Goal: Task Accomplishment & Management: Use online tool/utility

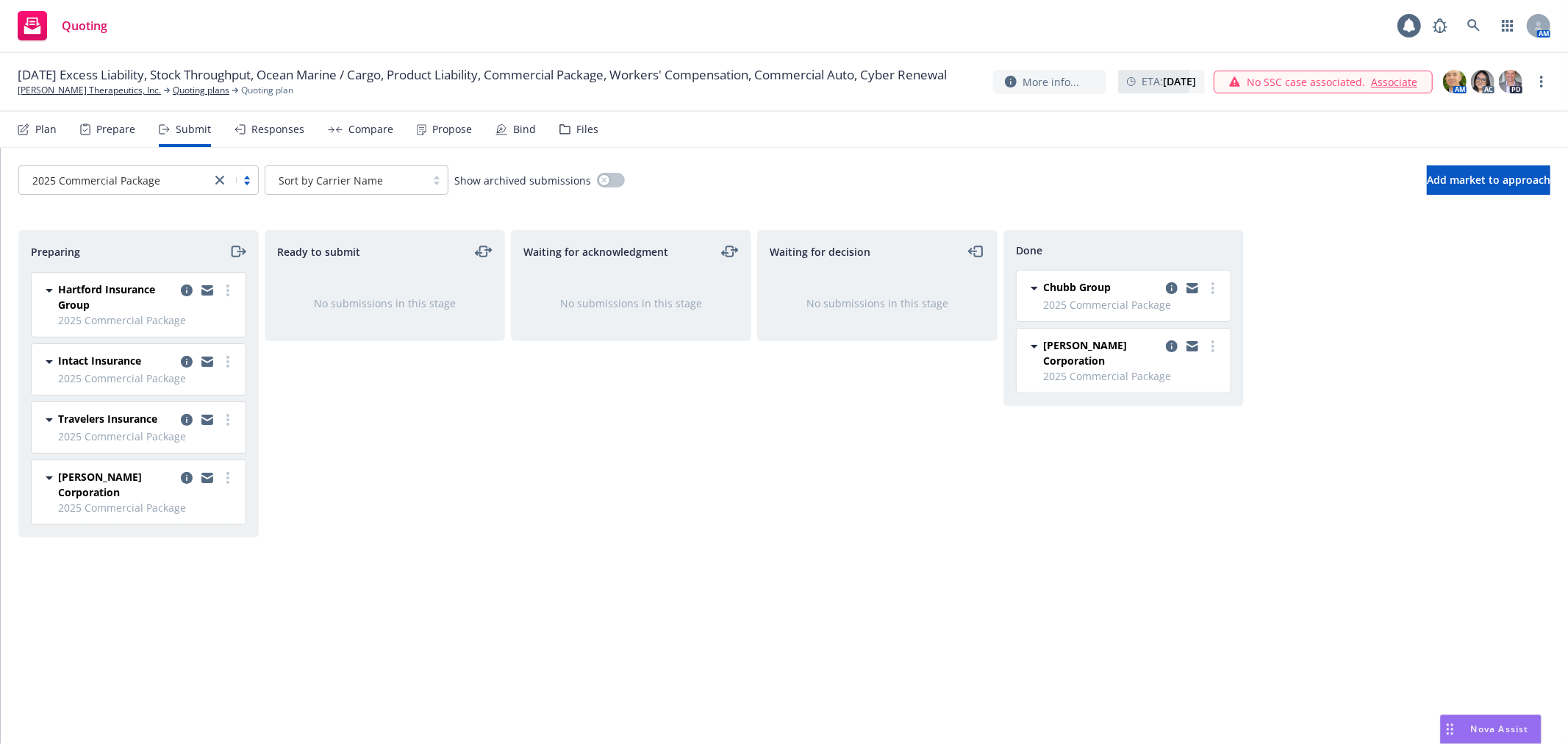
click at [797, 137] on nav "Plan Prepare Submit Responses Compare Propose Bind Files" at bounding box center [784, 129] width 1533 height 35
click at [350, 134] on div "Compare" at bounding box center [371, 129] width 45 height 12
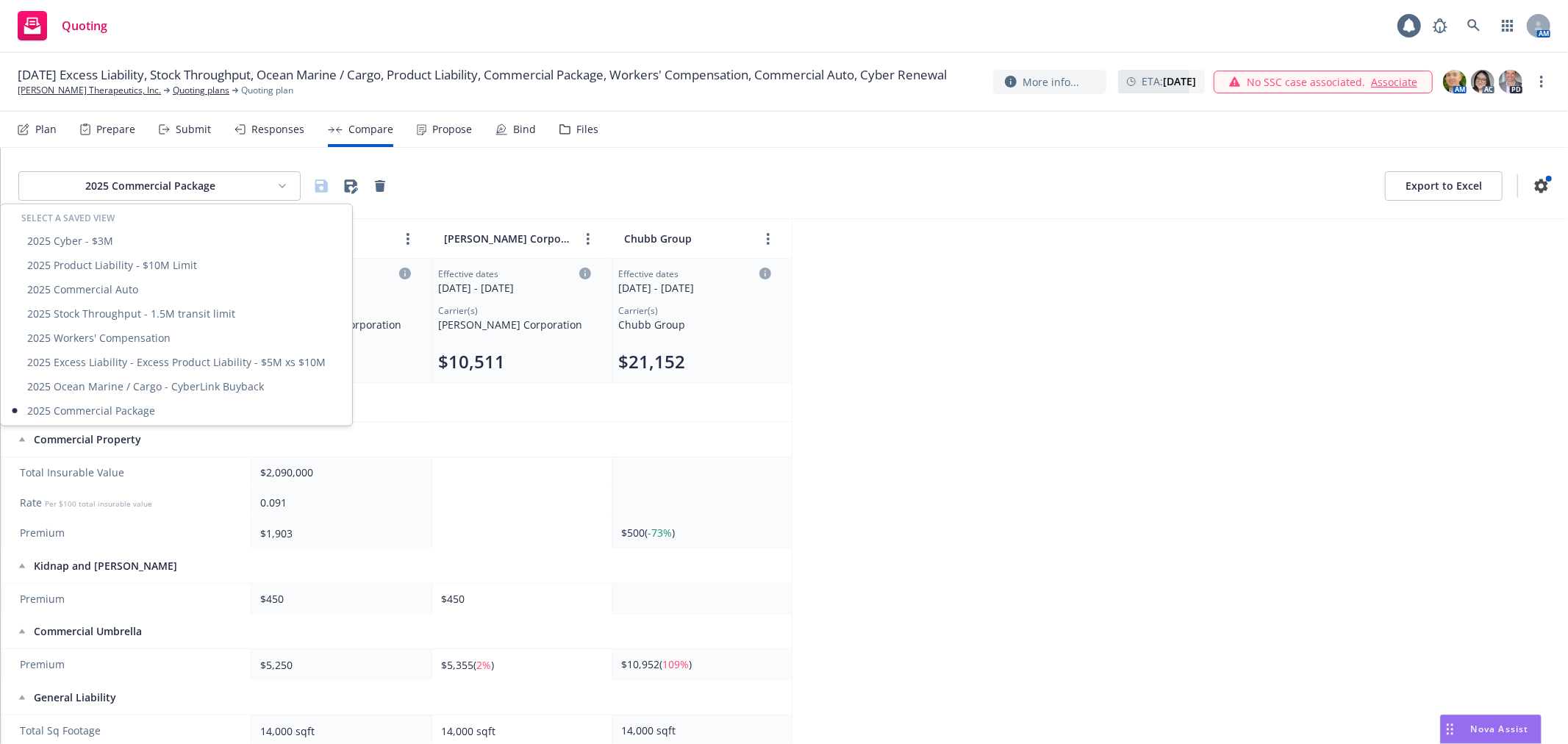
click at [231, 181] on html "Quoting 1 AM [DATE] Excess Liability, Stock Throughput, Ocean Marine / Cargo, P…" at bounding box center [784, 372] width 1568 height 744
click at [108, 239] on div "2025 Cyber - $3M" at bounding box center [176, 241] width 345 height 24
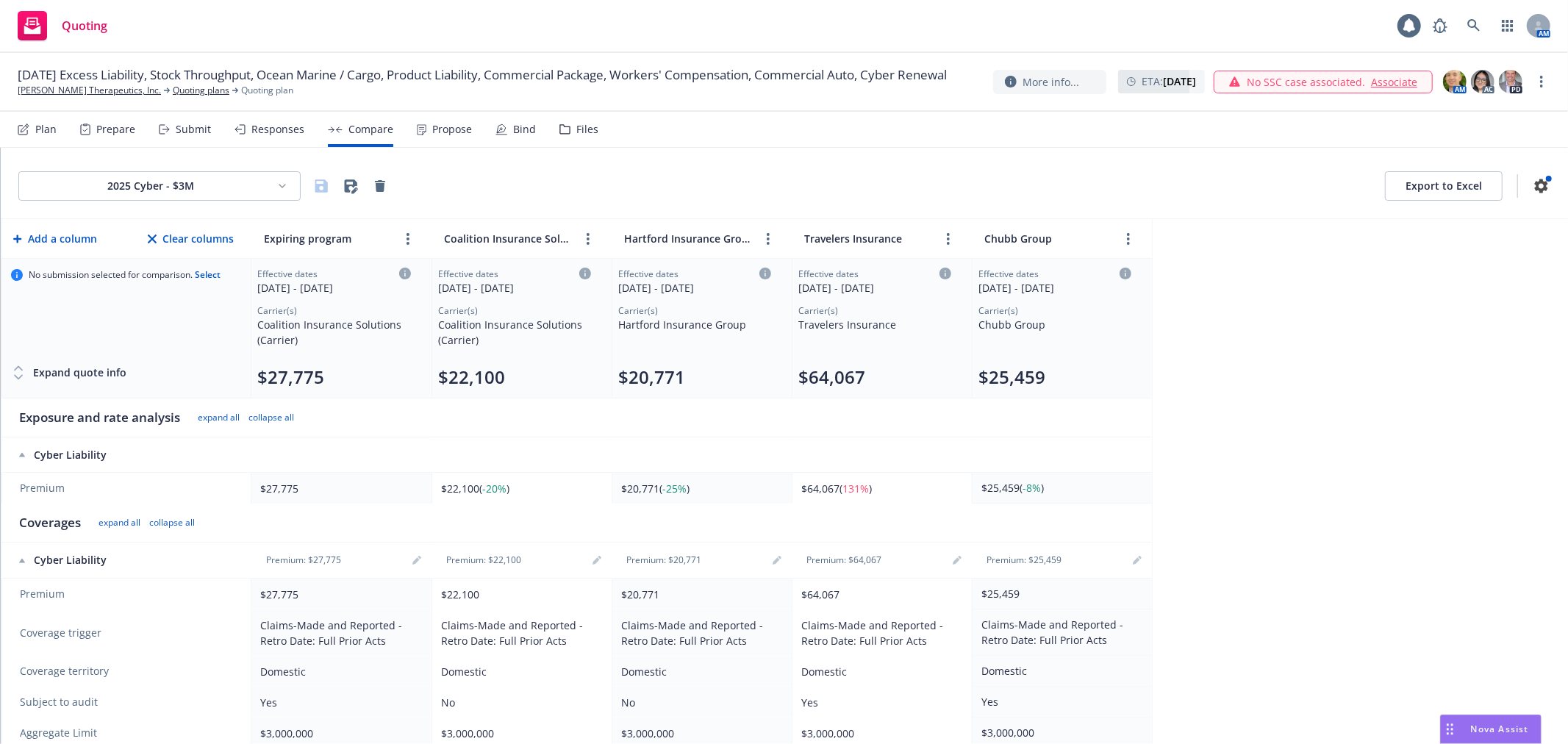
click at [206, 133] on div "Submit" at bounding box center [193, 129] width 35 height 12
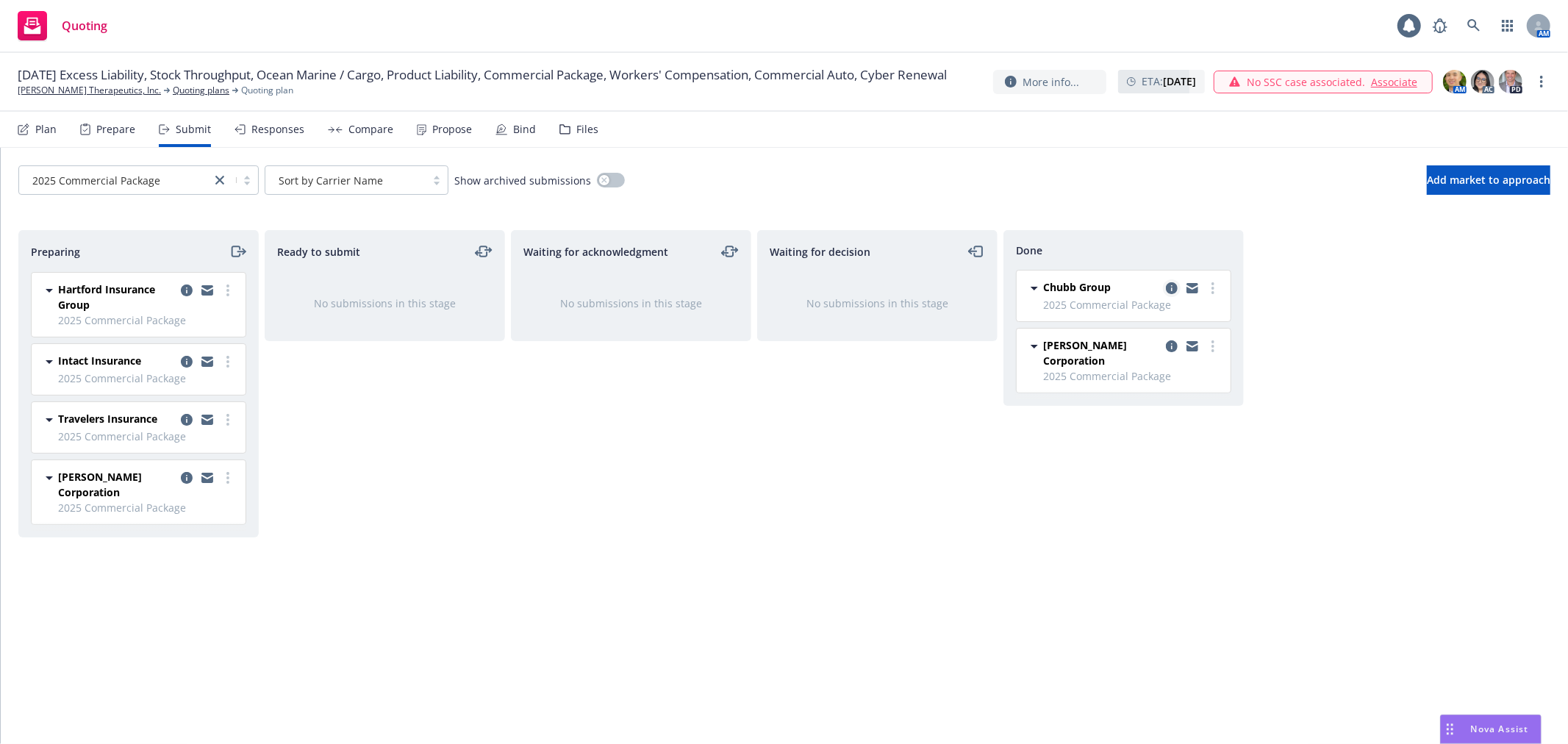
click at [1172, 292] on icon "copy logging email" at bounding box center [1171, 288] width 12 height 12
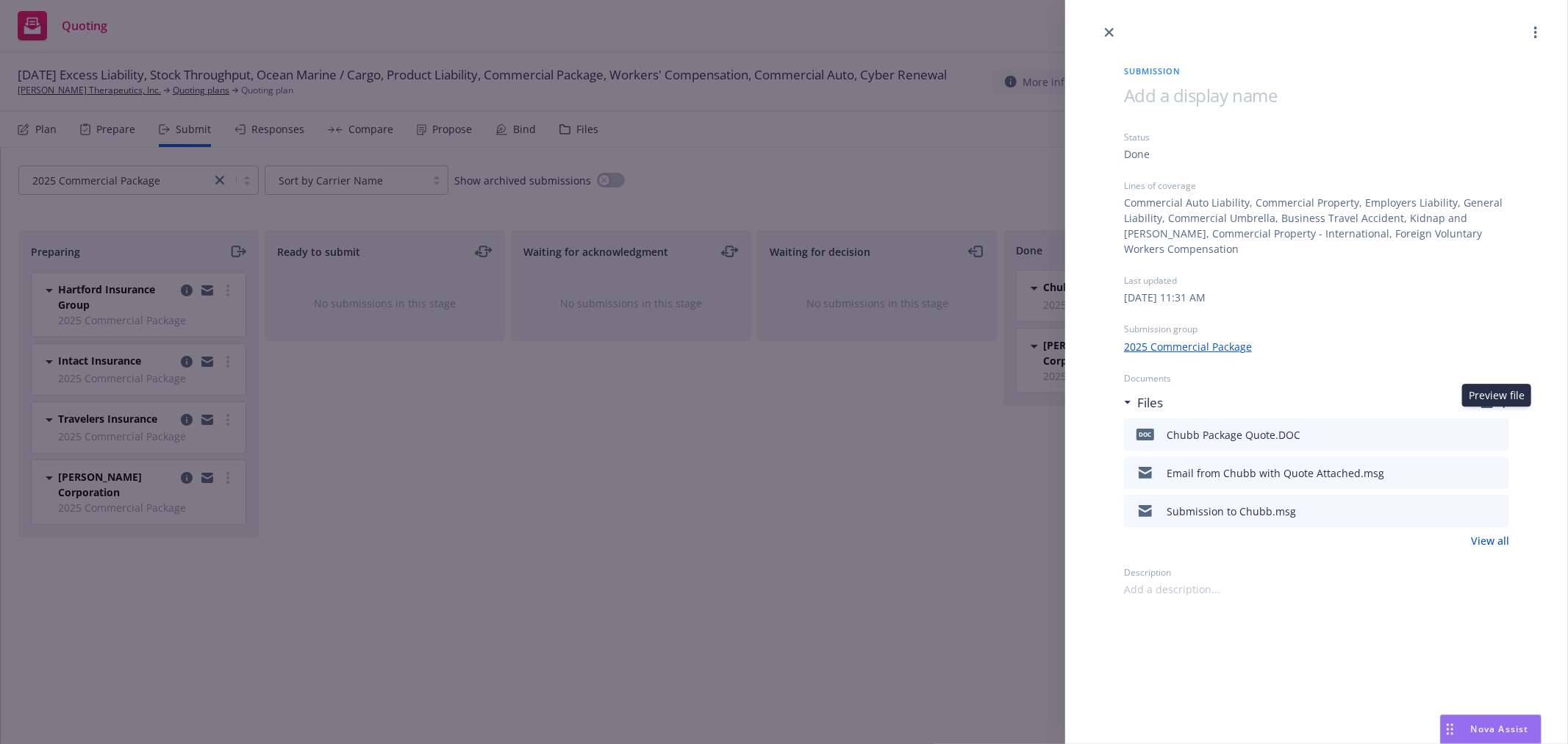
click at [1499, 429] on icon "preview file" at bounding box center [1494, 434] width 13 height 10
click at [715, 434] on div "Submission Status Done Lines of coverage Commercial Auto Liability, Commercial …" at bounding box center [784, 372] width 1568 height 744
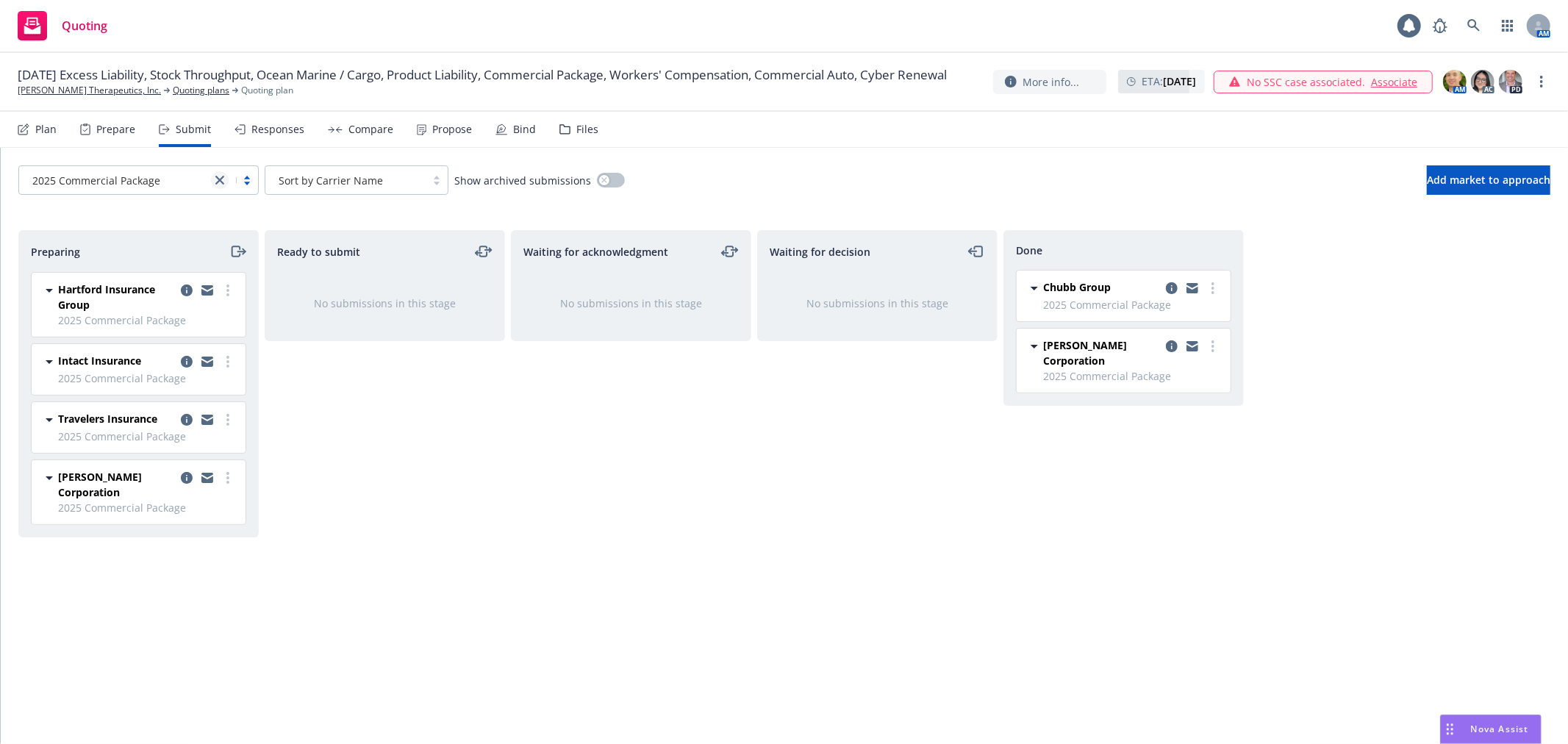
click at [220, 183] on icon "close" at bounding box center [219, 180] width 9 height 9
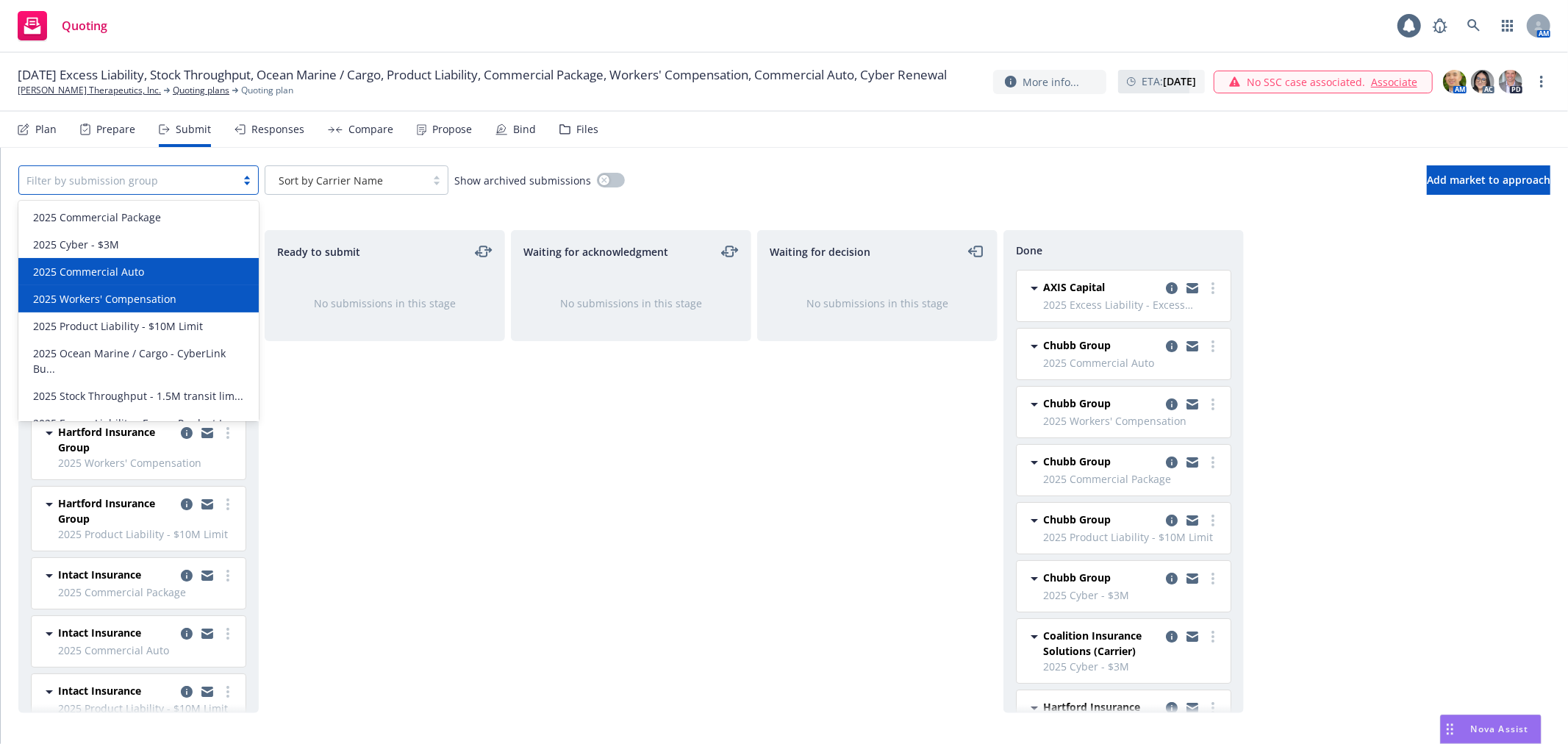
scroll to position [18, 0]
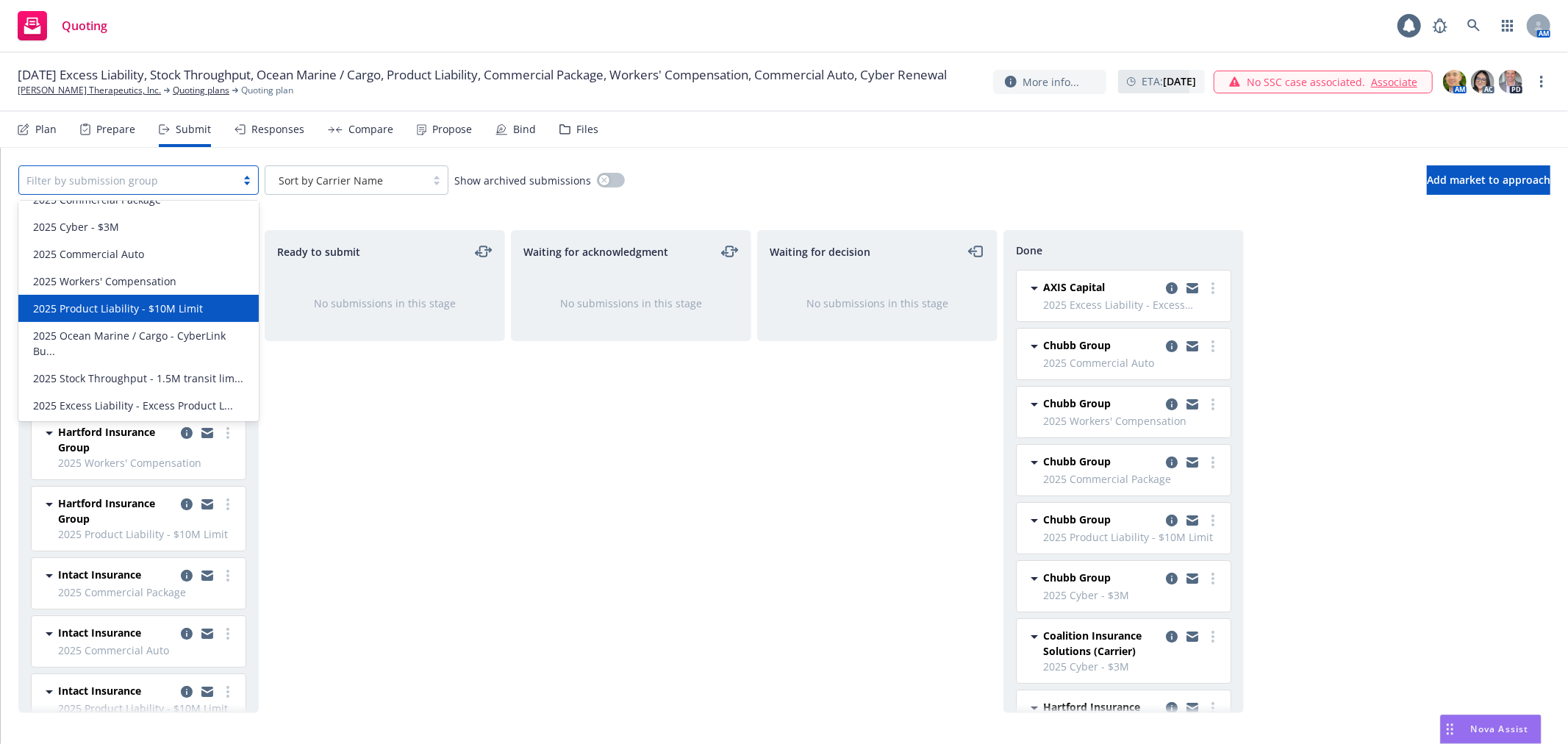
click at [125, 311] on span "2025 Product Liability - $10M Limit" at bounding box center [118, 309] width 170 height 15
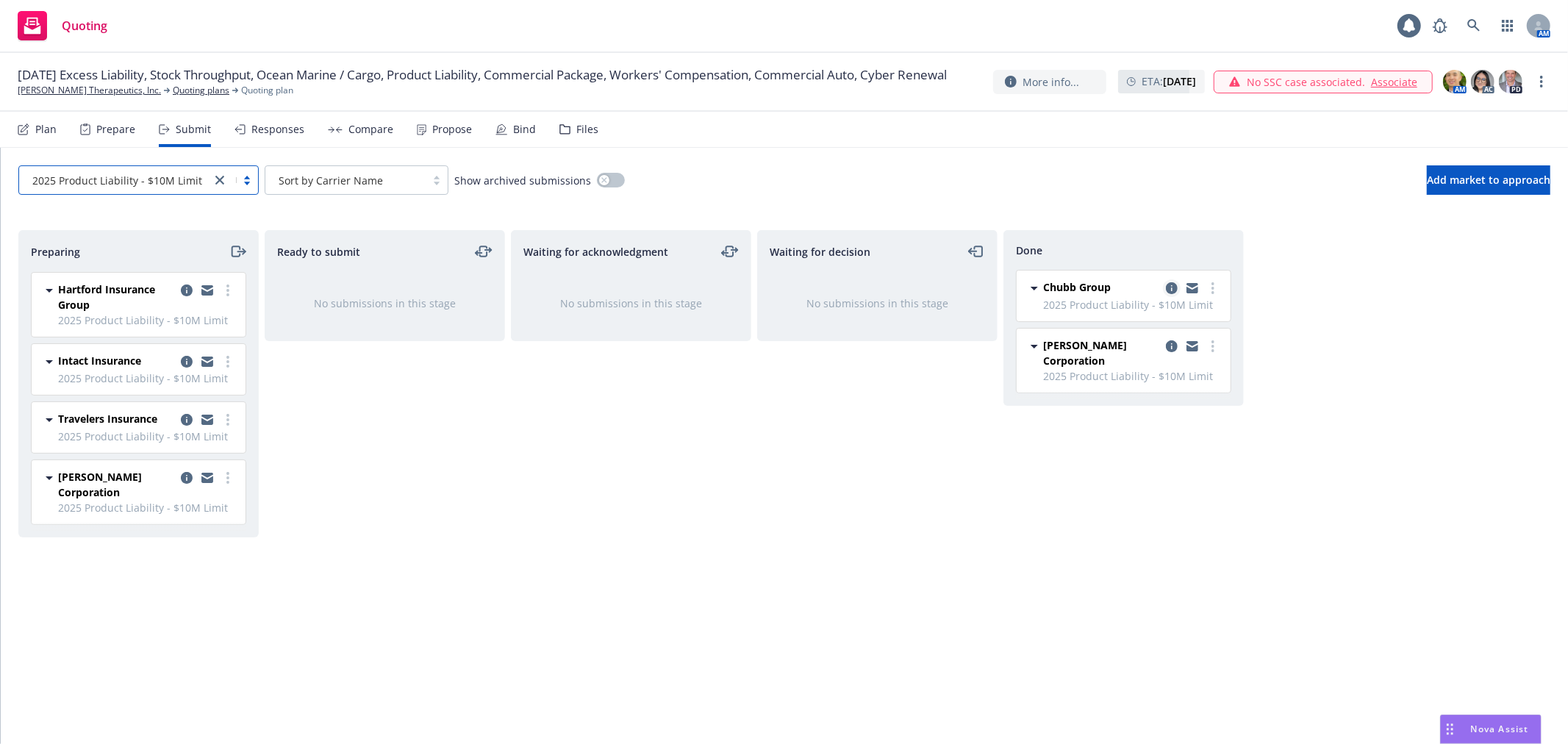
click at [1166, 289] on icon "copy logging email" at bounding box center [1171, 288] width 12 height 12
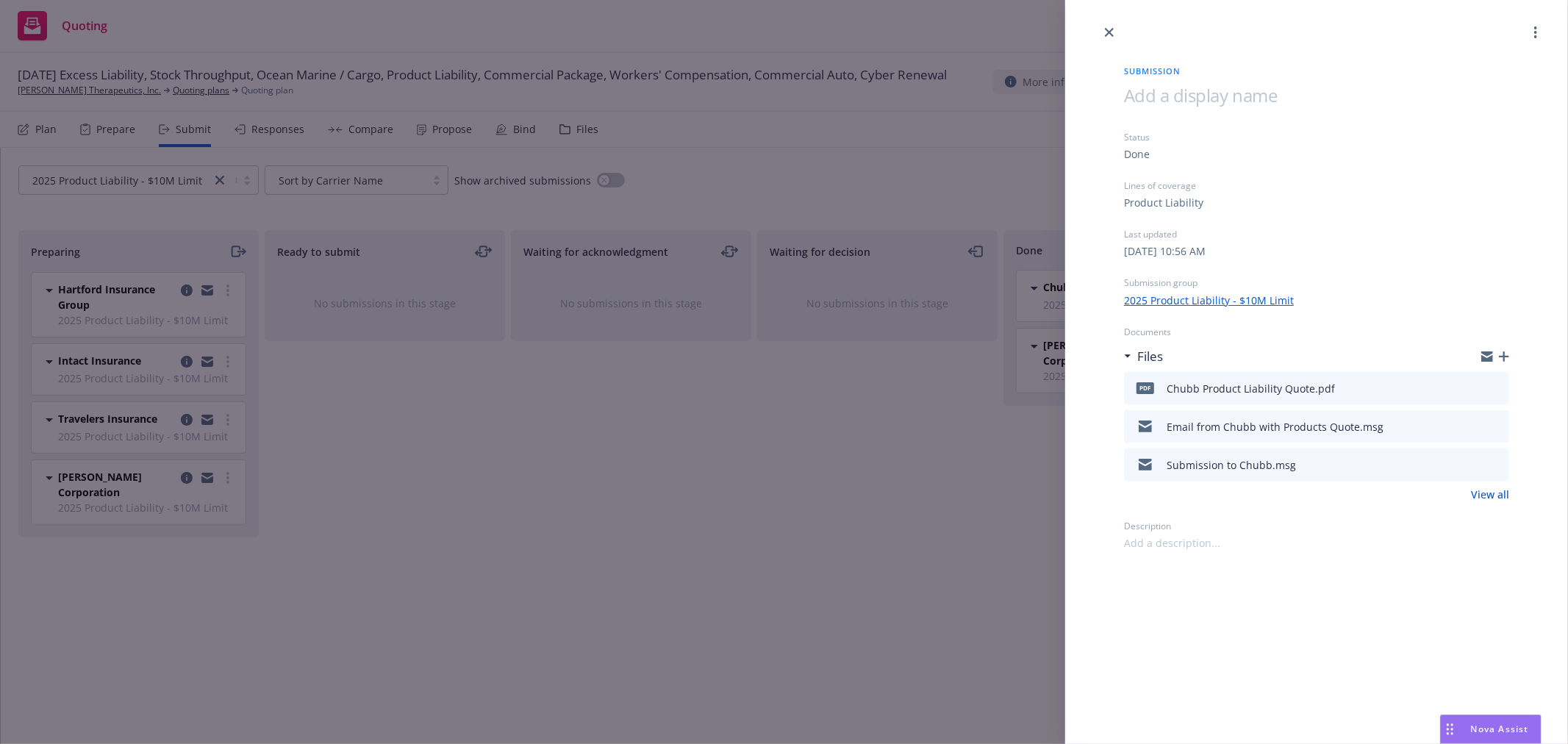
click at [1496, 387] on icon "preview file" at bounding box center [1494, 387] width 13 height 10
